Goal: Use online tool/utility: Utilize a website feature to perform a specific function

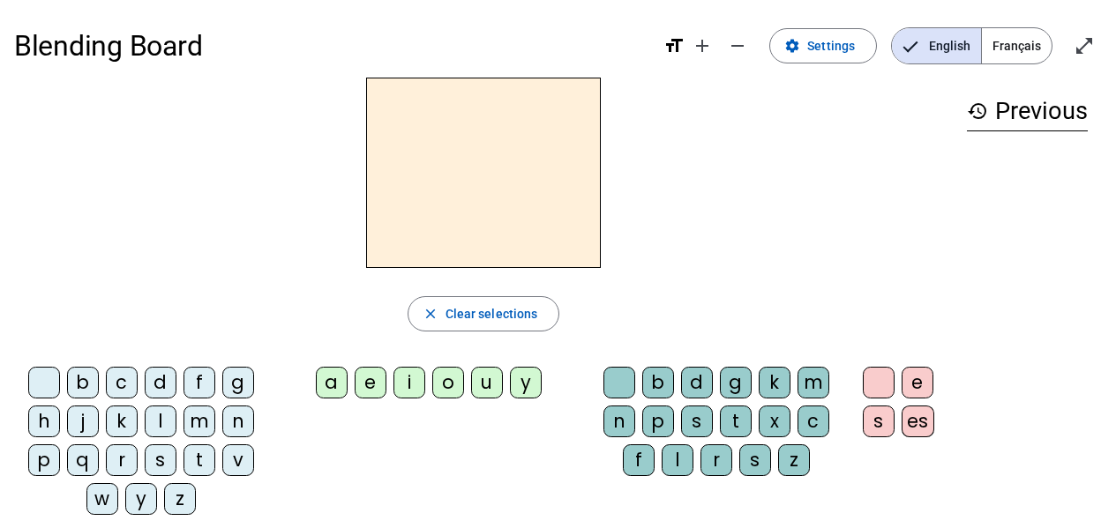
click at [1021, 47] on span "Français" at bounding box center [1017, 45] width 70 height 35
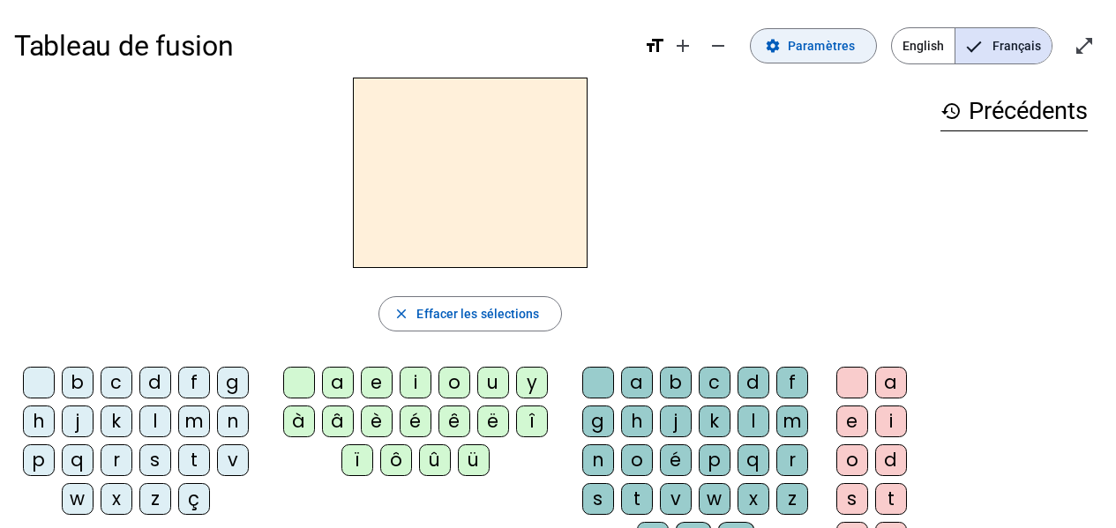
click at [798, 30] on span at bounding box center [813, 46] width 125 height 42
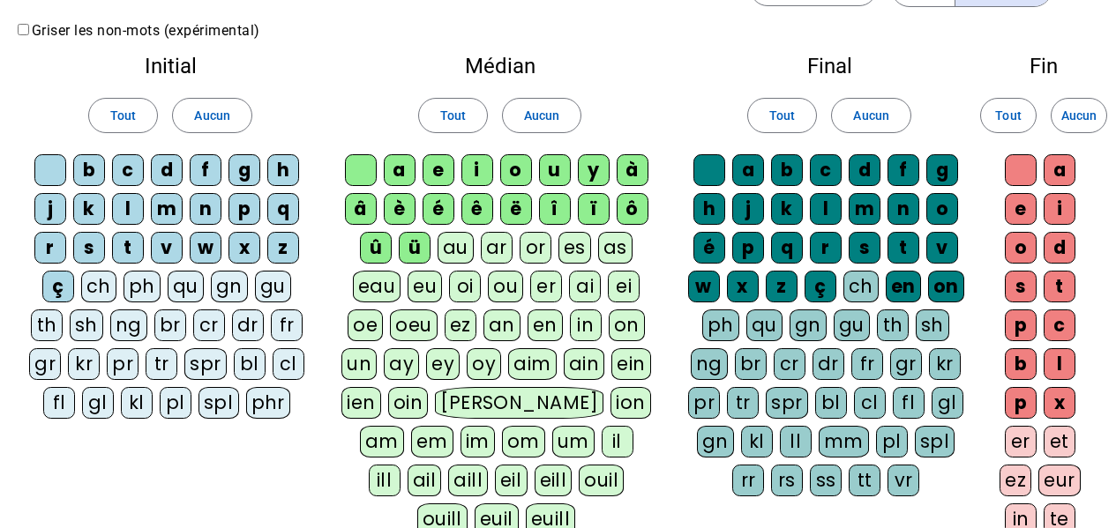
scroll to position [88, 0]
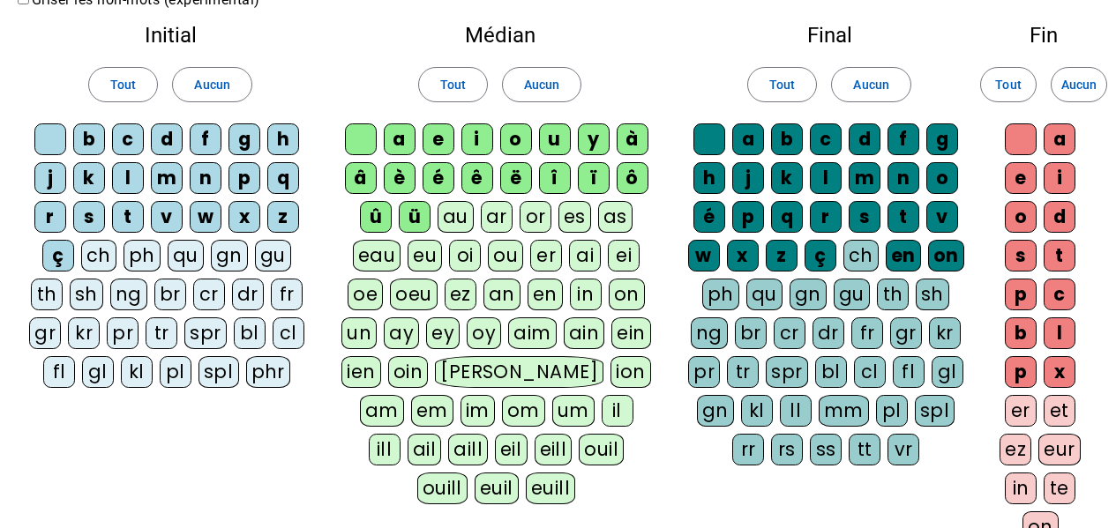
click at [108, 265] on div "ch" at bounding box center [98, 256] width 35 height 32
click at [190, 256] on div "qu" at bounding box center [186, 256] width 36 height 32
click at [511, 302] on div "an" at bounding box center [501, 295] width 37 height 32
click at [1014, 445] on div "ez" at bounding box center [1015, 450] width 32 height 32
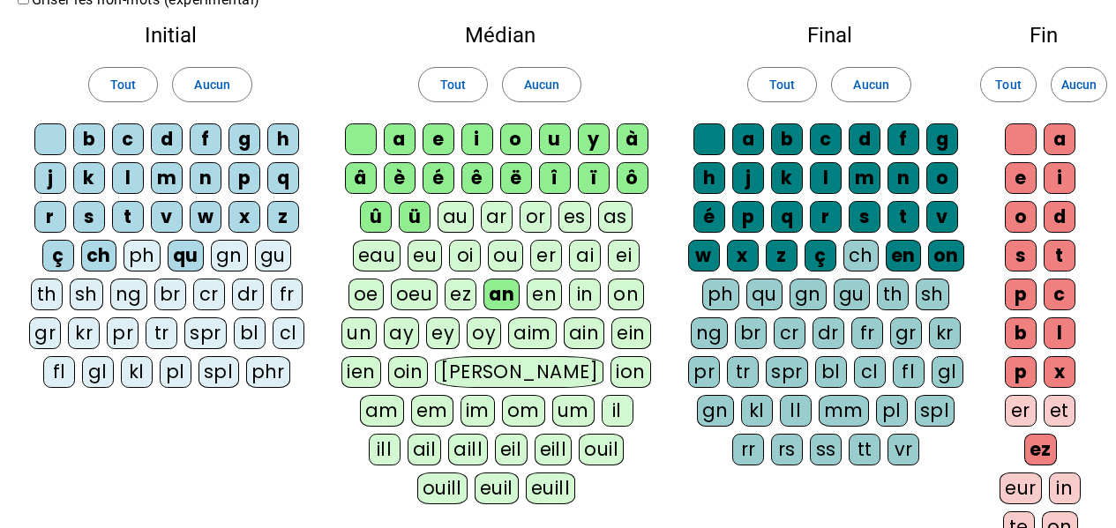
click at [1042, 473] on div "eur" at bounding box center [1020, 489] width 42 height 32
click at [1022, 409] on div "er" at bounding box center [1021, 411] width 32 height 32
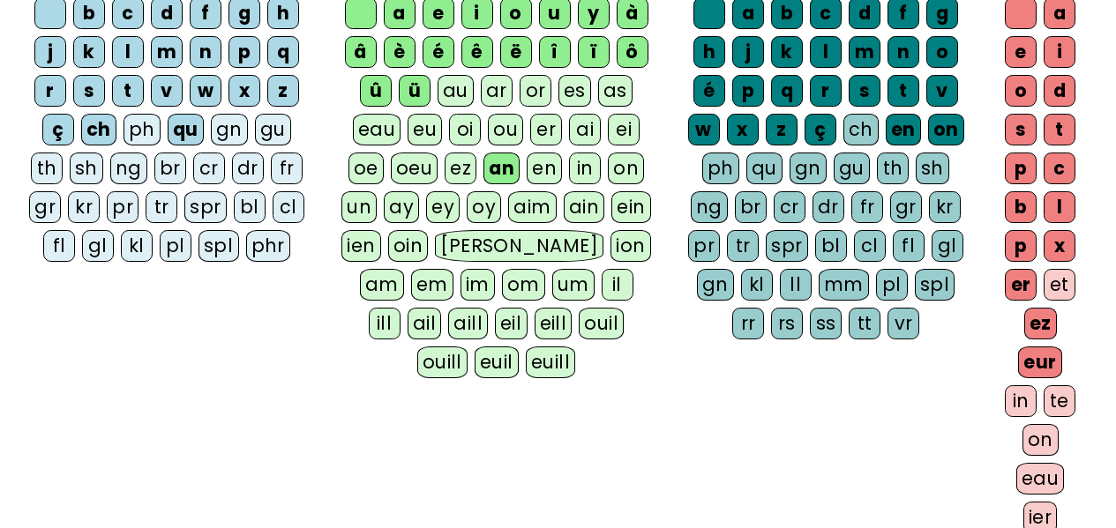
scroll to position [461, 0]
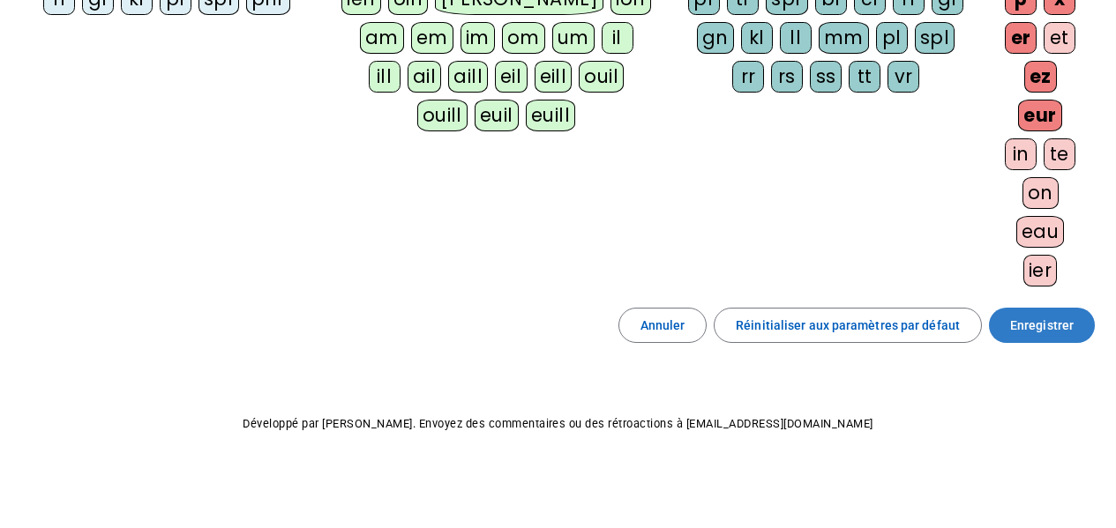
click at [1026, 321] on span "Enregistrer" at bounding box center [1042, 325] width 64 height 21
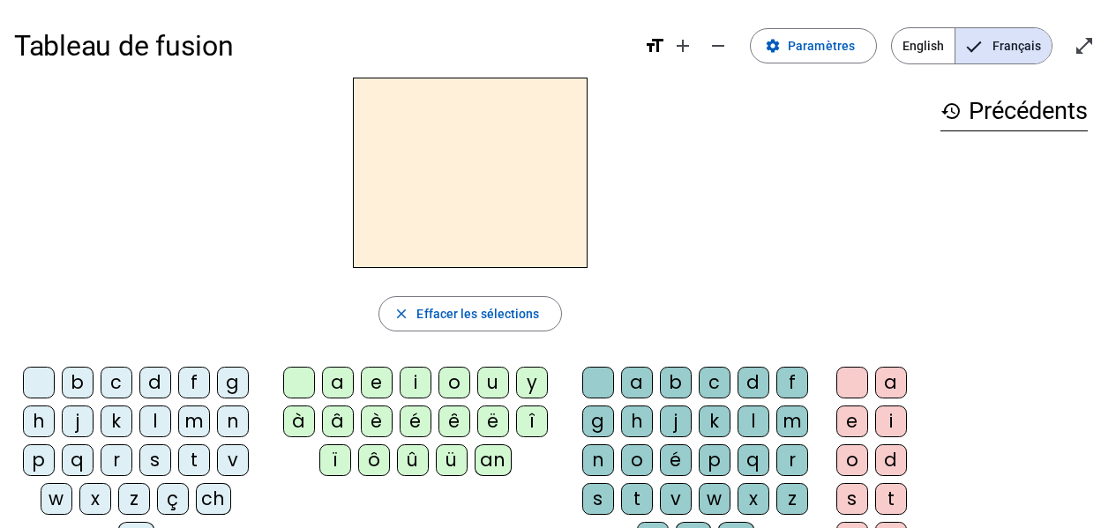
click at [233, 385] on div "g" at bounding box center [233, 383] width 32 height 32
click at [502, 459] on div "an" at bounding box center [493, 461] width 37 height 32
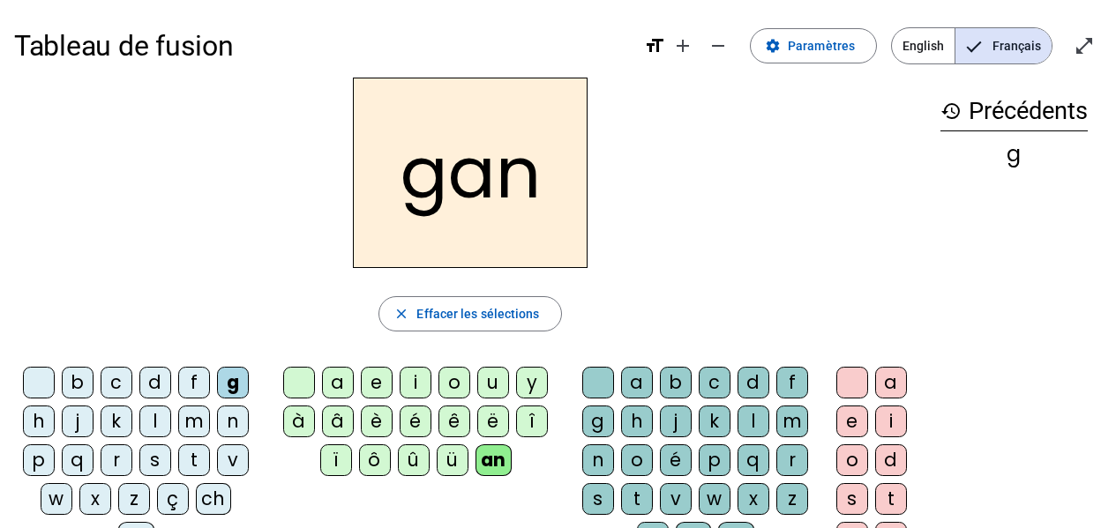
click at [892, 500] on div "t" at bounding box center [891, 499] width 32 height 32
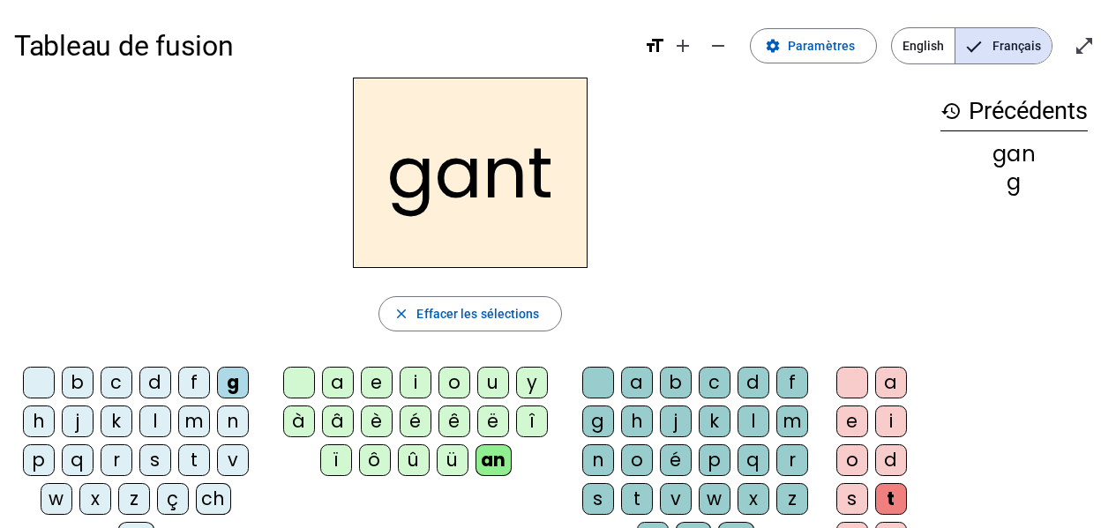
click at [217, 499] on div "ch" at bounding box center [213, 499] width 35 height 32
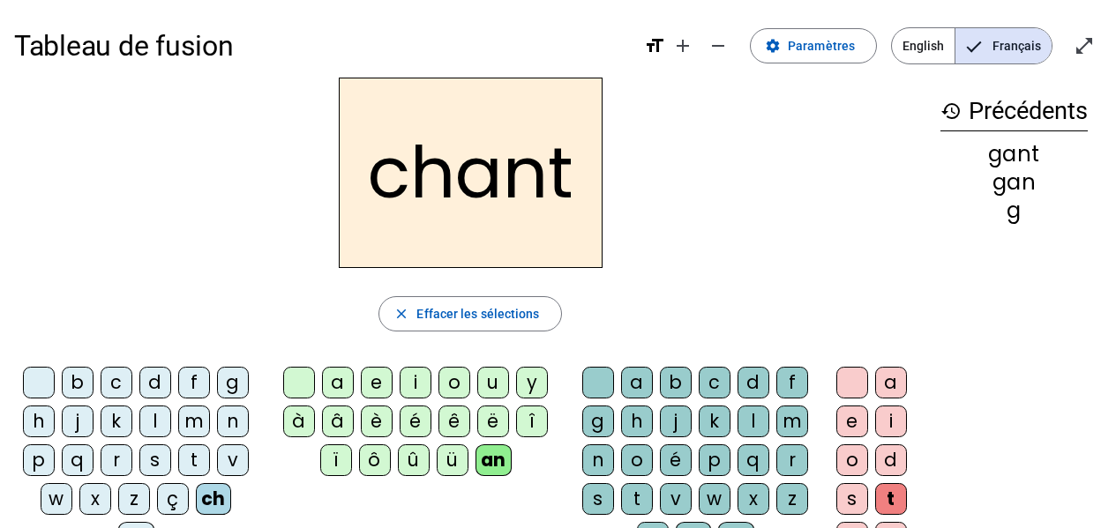
click at [848, 415] on div "e" at bounding box center [852, 422] width 32 height 32
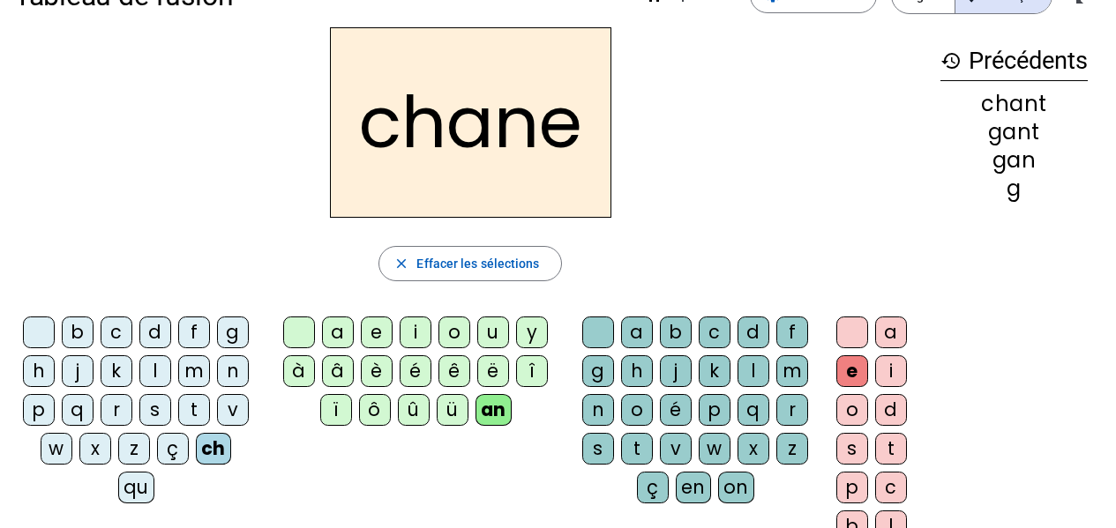
scroll to position [88, 0]
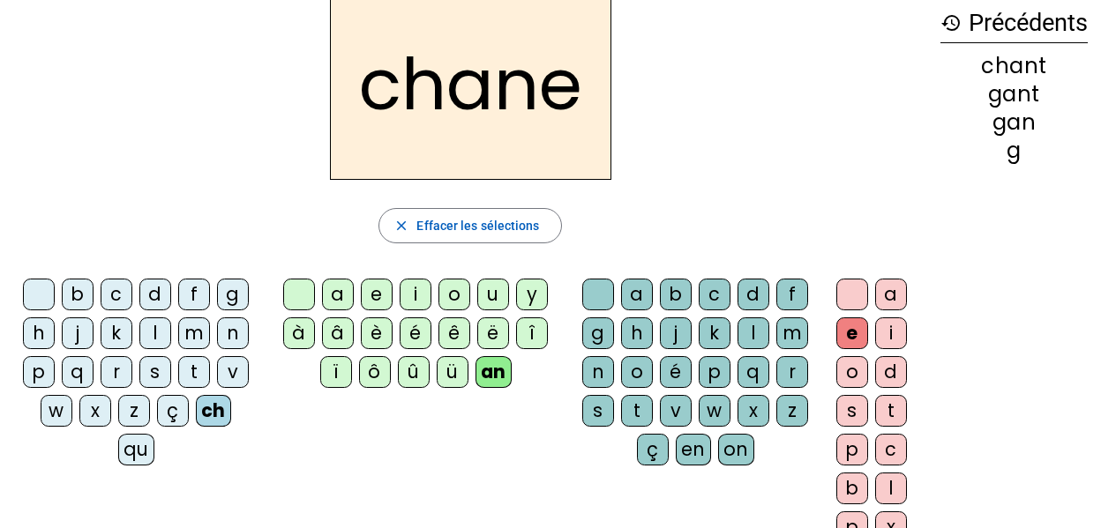
click at [644, 409] on div "t" at bounding box center [637, 411] width 32 height 32
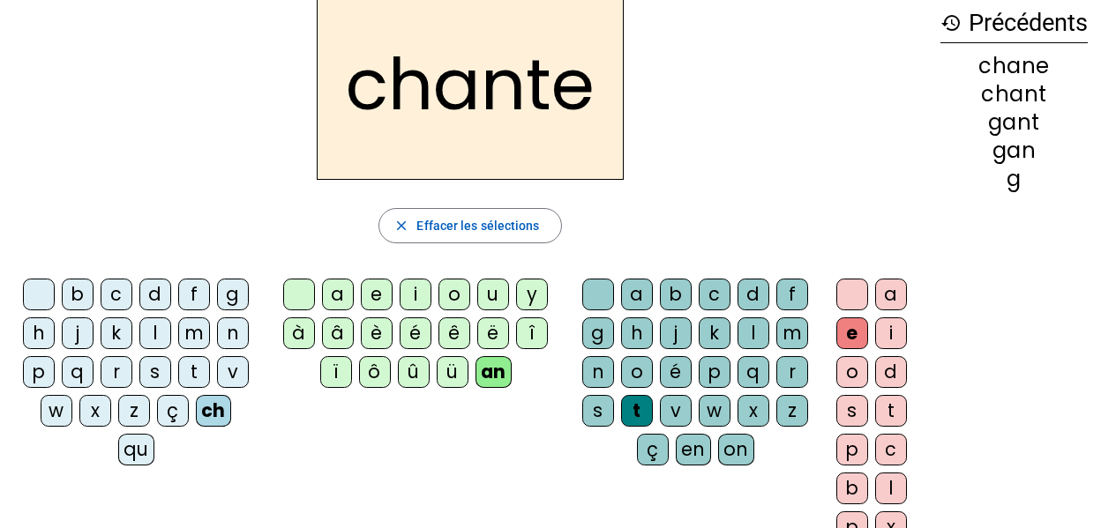
click at [794, 413] on div "z" at bounding box center [792, 411] width 32 height 32
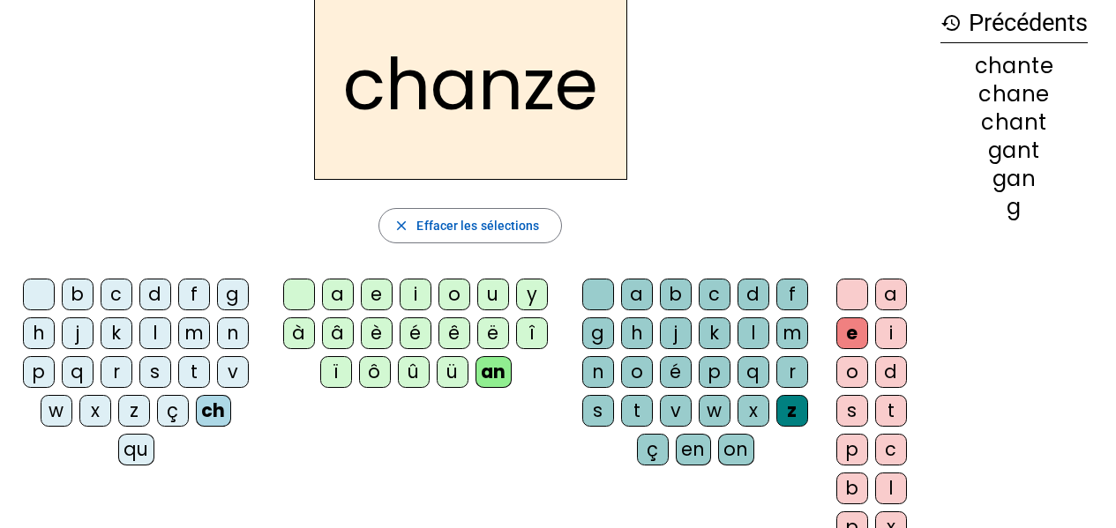
click at [856, 333] on div "e" at bounding box center [852, 334] width 32 height 32
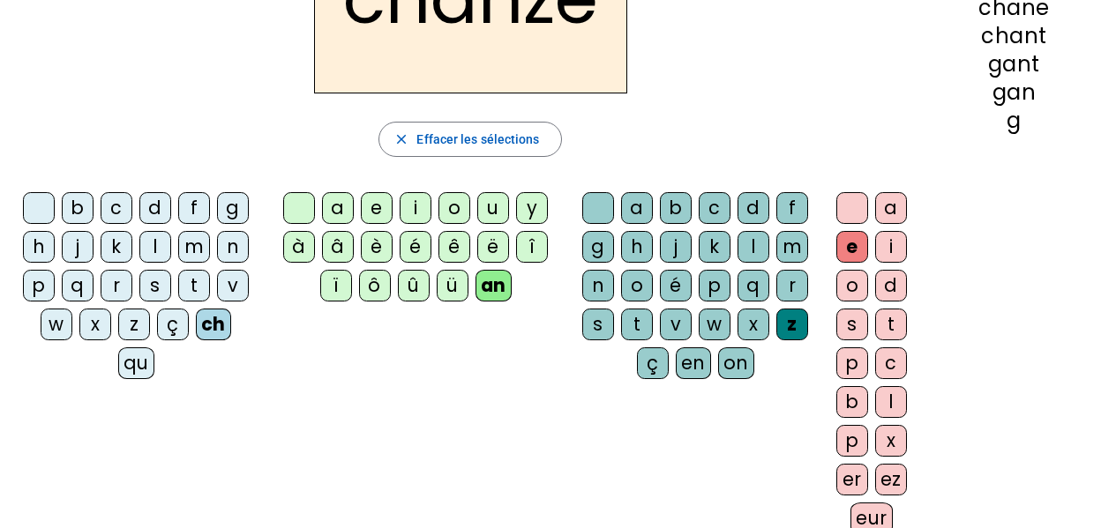
scroll to position [176, 0]
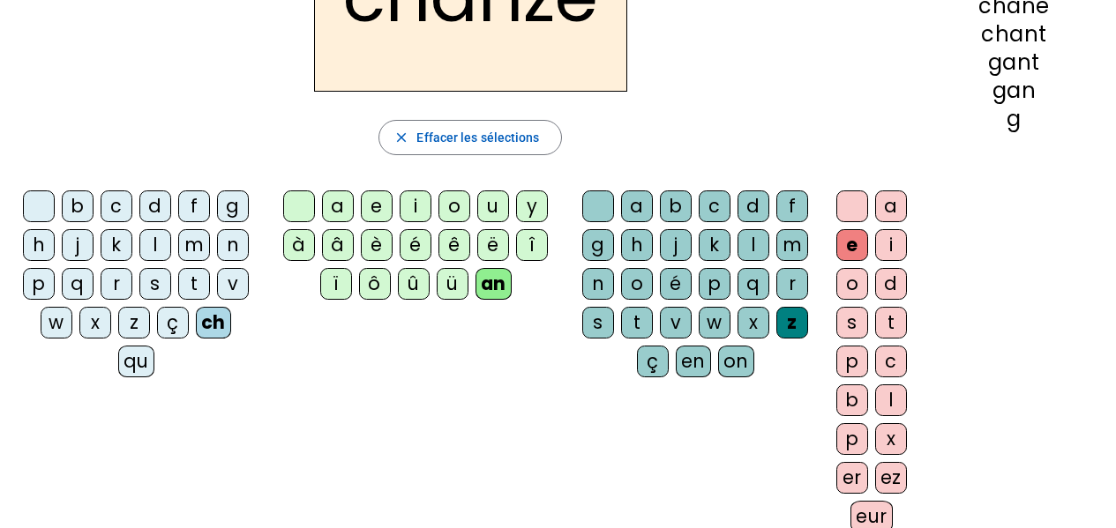
click at [893, 481] on div "ez" at bounding box center [891, 478] width 32 height 32
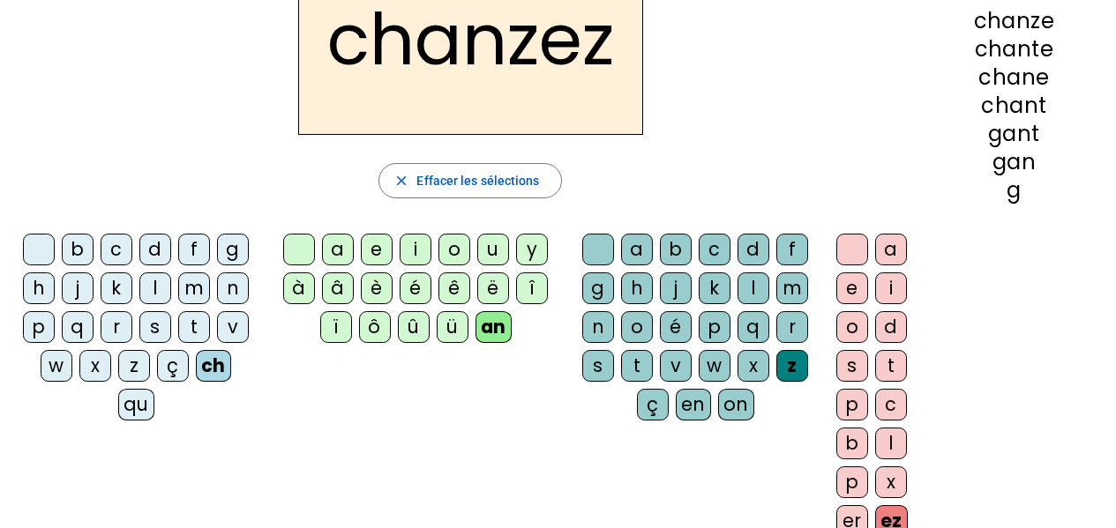
scroll to position [88, 0]
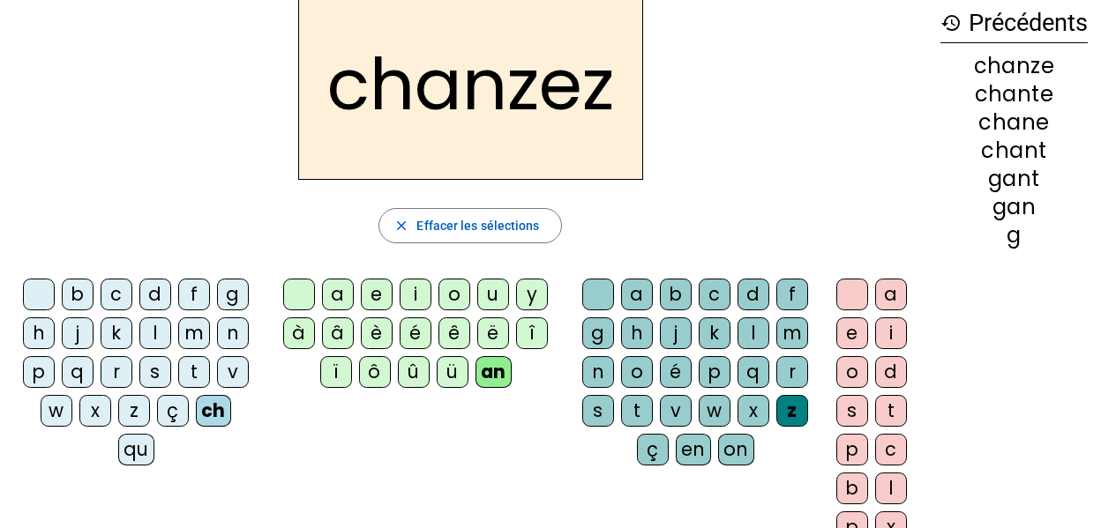
click at [639, 408] on div "t" at bounding box center [637, 411] width 32 height 32
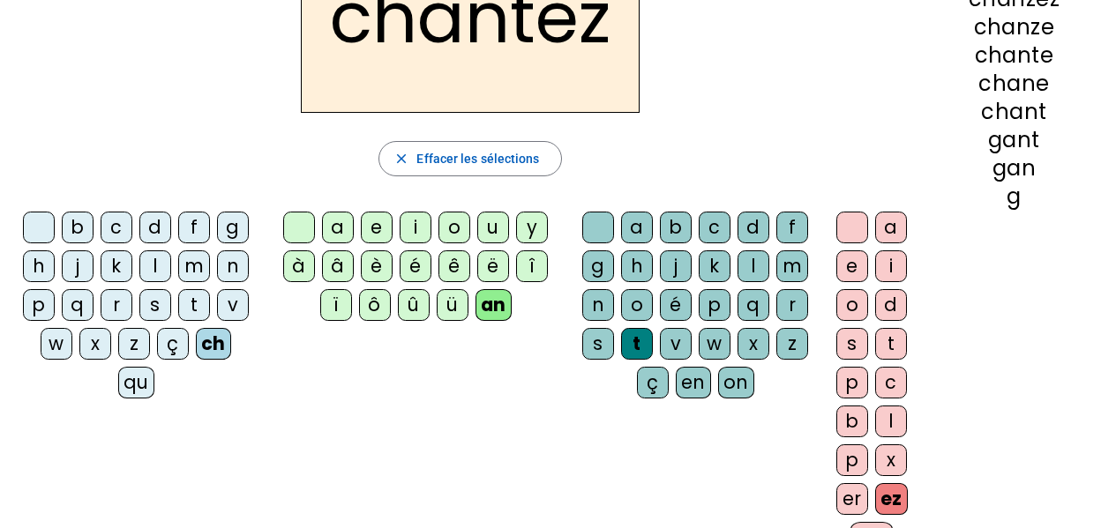
scroll to position [176, 0]
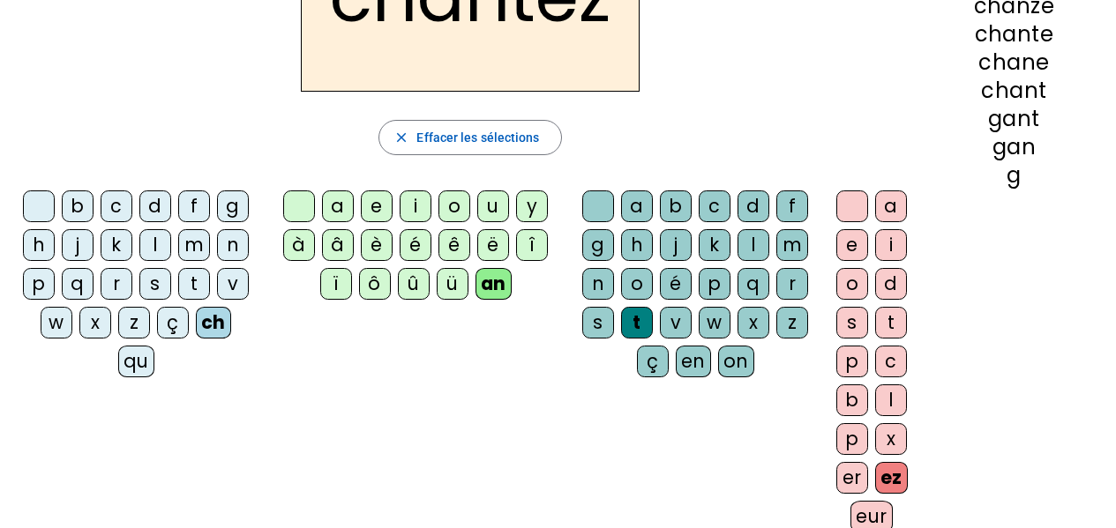
click at [838, 472] on div "er" at bounding box center [852, 478] width 32 height 32
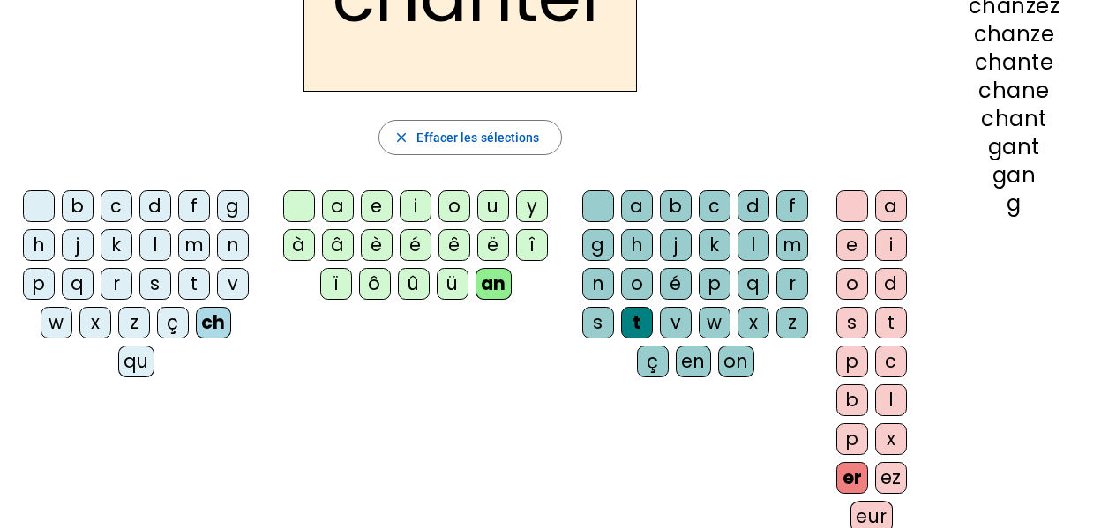
click at [874, 515] on div "eur" at bounding box center [871, 517] width 42 height 32
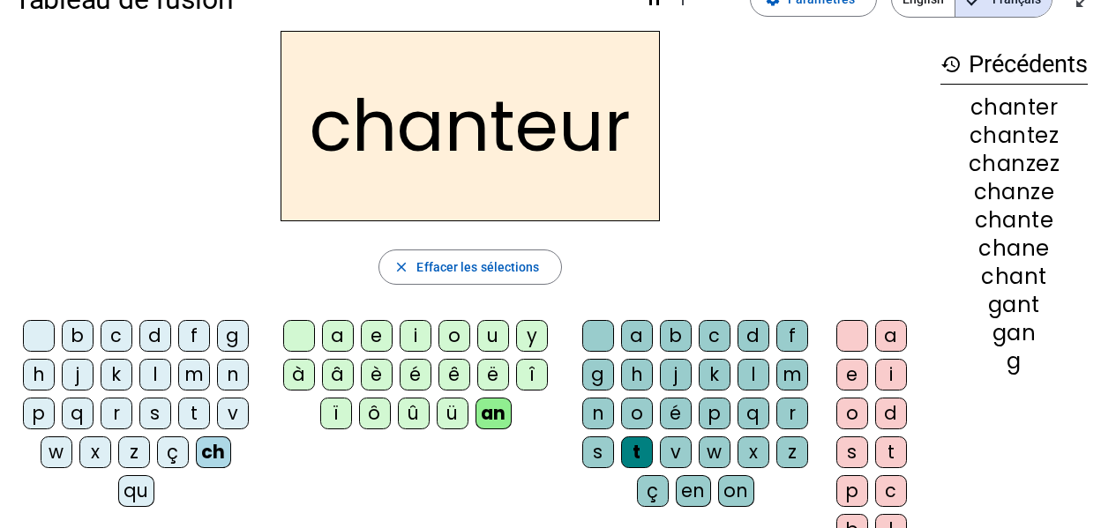
scroll to position [0, 0]
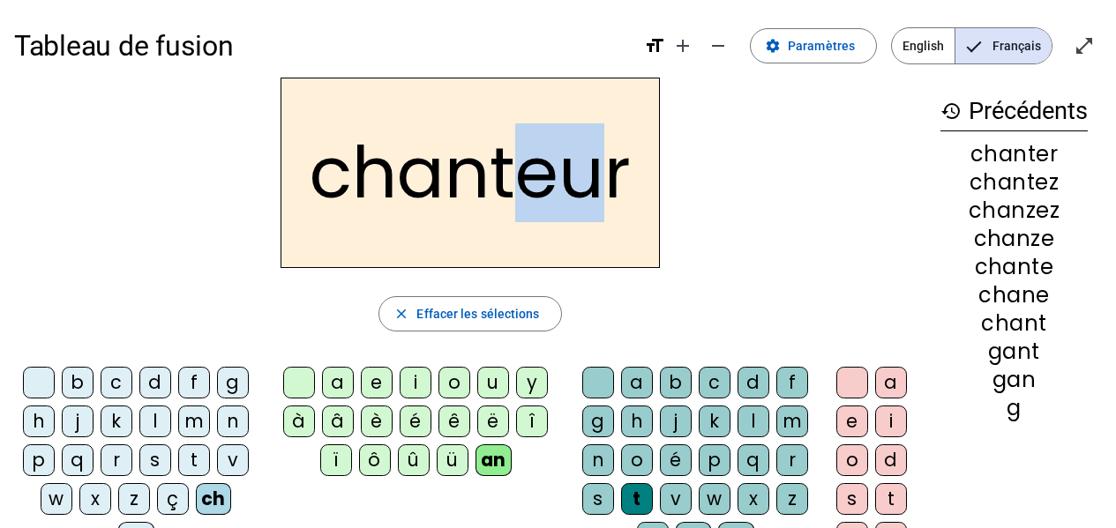
drag, startPoint x: 520, startPoint y: 168, endPoint x: 599, endPoint y: 168, distance: 79.4
click at [599, 168] on h2 "chanteur" at bounding box center [469, 173] width 379 height 191
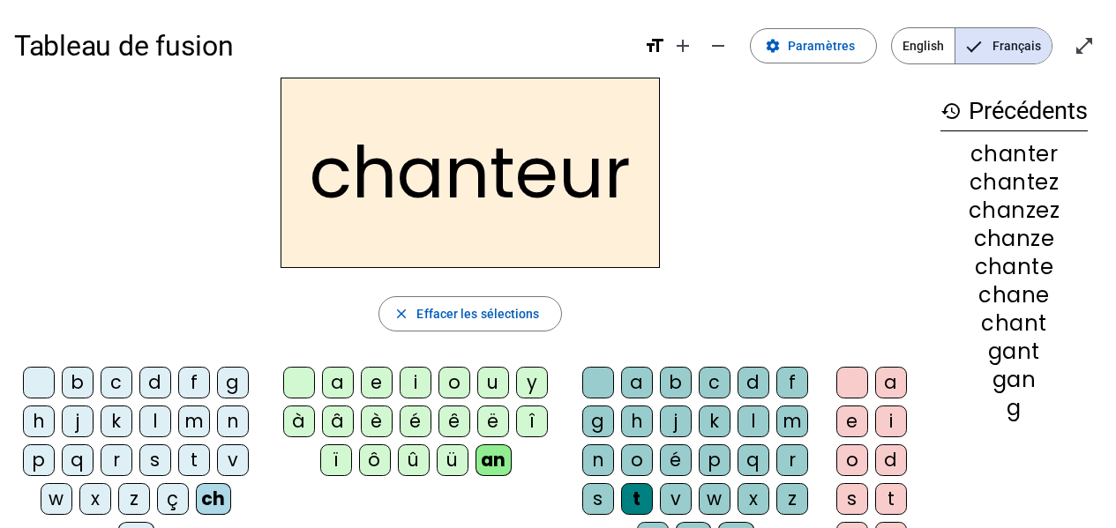
click at [718, 213] on div "chanteur" at bounding box center [470, 173] width 912 height 191
